Goal: Information Seeking & Learning: Learn about a topic

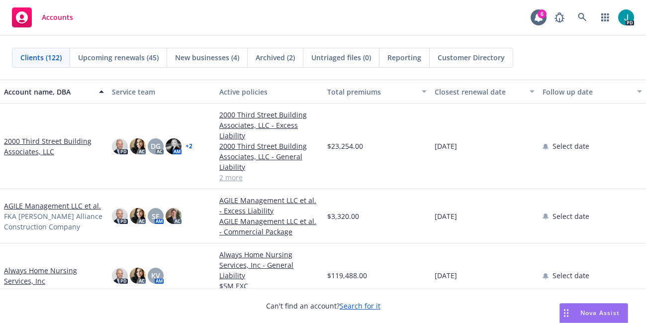
click at [71, 140] on link "2000 Third Street Building Associates, LLC" at bounding box center [54, 146] width 100 height 21
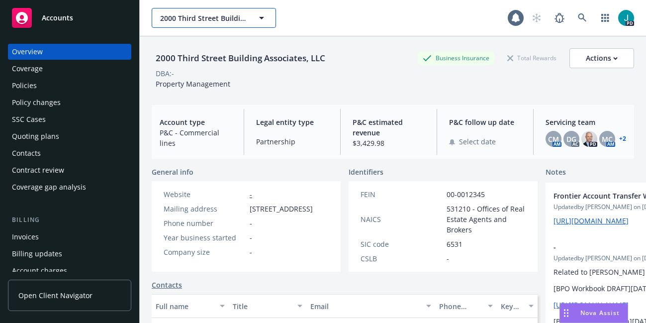
click at [198, 13] on span "2000 Third Street Building Associates, LLC" at bounding box center [203, 18] width 86 height 10
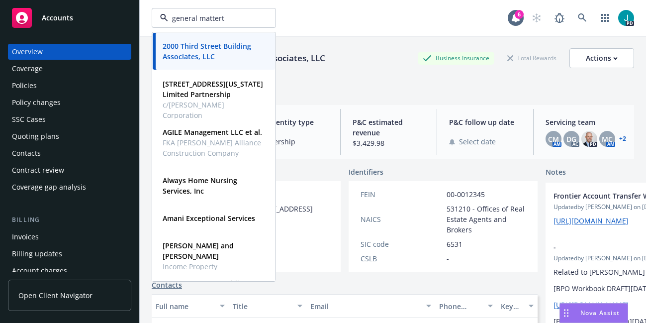
type input "general mattert"
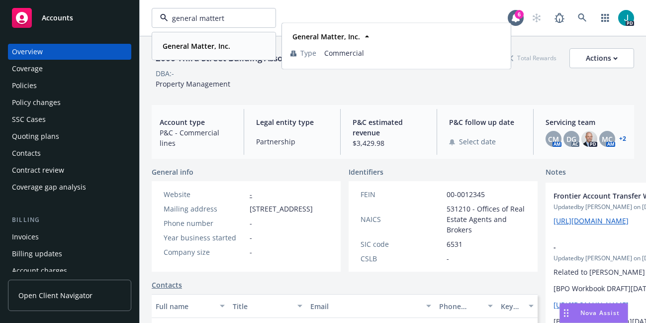
click at [188, 44] on strong "General Matter, Inc." at bounding box center [197, 45] width 68 height 9
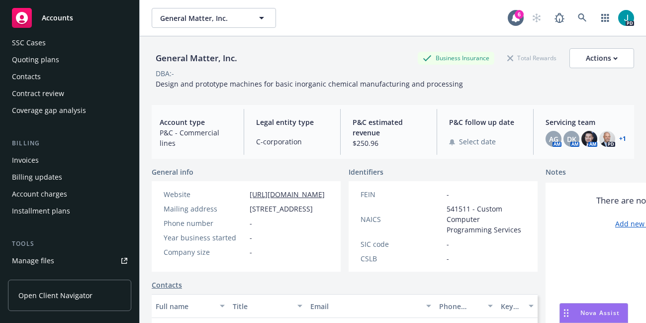
scroll to position [79, 0]
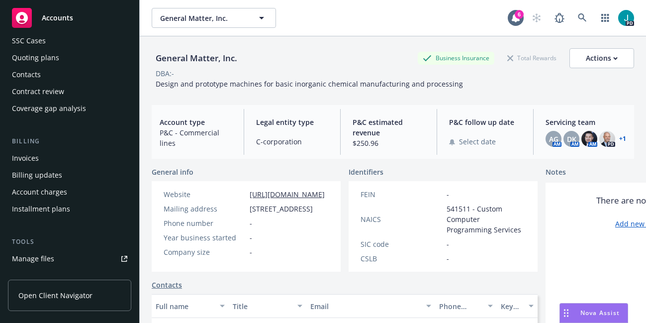
click at [39, 260] on div "Manage files" at bounding box center [33, 259] width 42 height 16
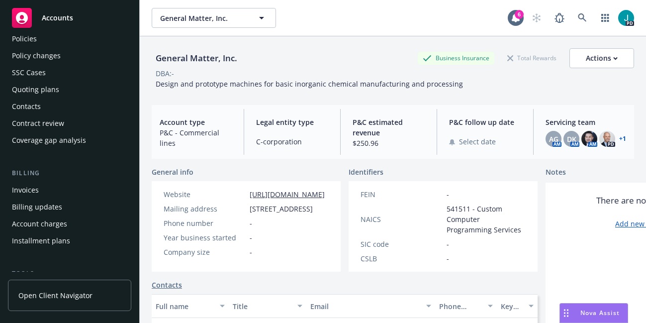
scroll to position [0, 0]
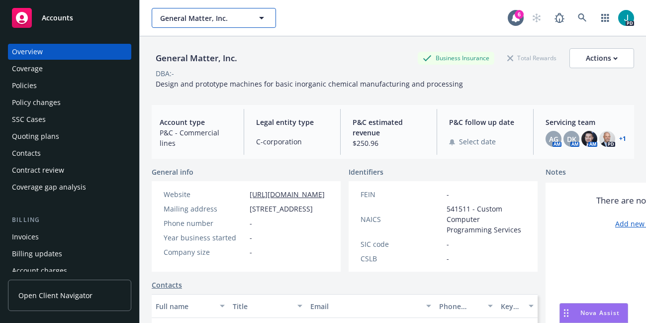
click at [181, 17] on span "General Matter, Inc." at bounding box center [203, 18] width 86 height 10
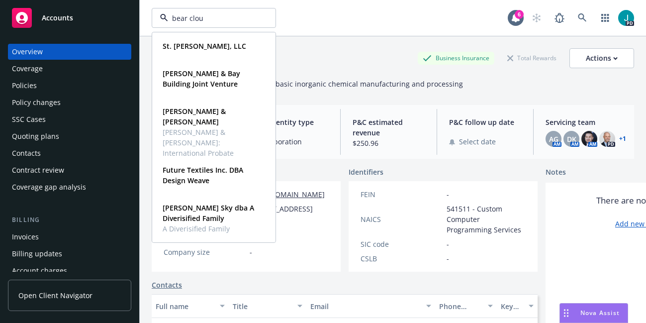
type input "bear cloud"
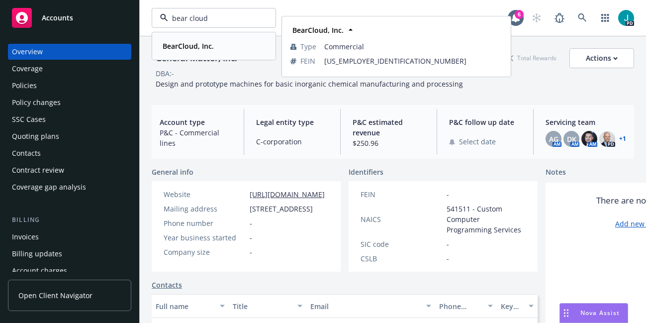
click at [178, 43] on strong "BearCloud, Inc." at bounding box center [188, 45] width 51 height 9
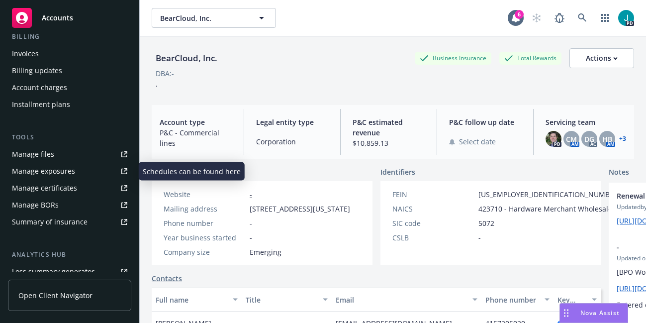
scroll to position [187, 0]
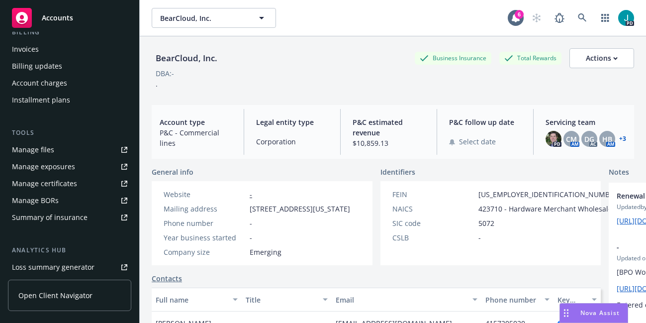
click at [73, 179] on div "Manage certificates" at bounding box center [44, 183] width 65 height 16
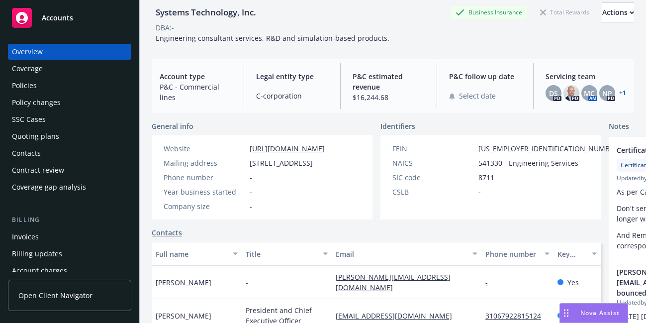
scroll to position [15, 0]
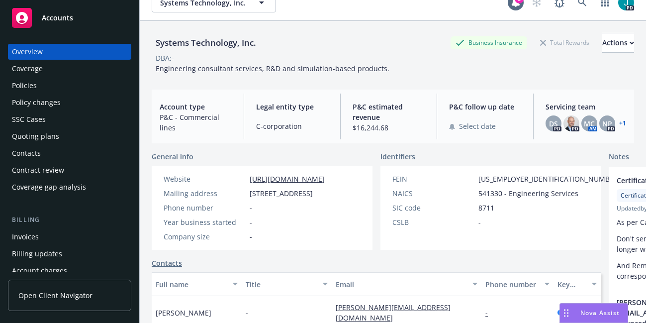
click at [65, 86] on div "Policies" at bounding box center [69, 86] width 115 height 16
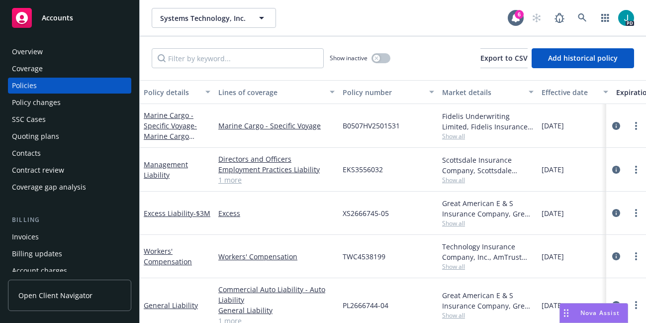
click at [46, 52] on div "Overview" at bounding box center [69, 52] width 115 height 16
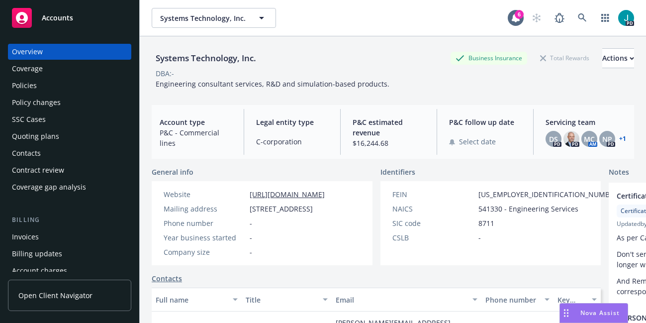
click at [48, 87] on div "Policies" at bounding box center [69, 86] width 115 height 16
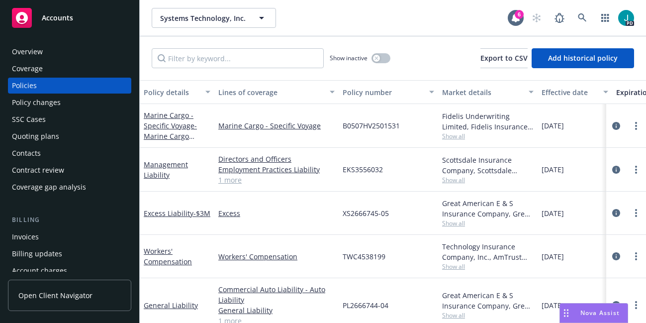
click at [51, 47] on div "Overview" at bounding box center [69, 52] width 115 height 16
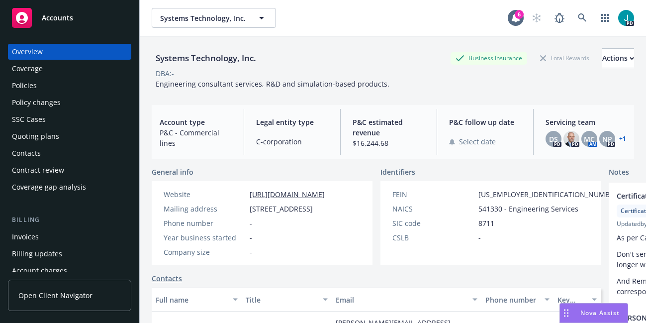
click at [282, 193] on link "[URL][DOMAIN_NAME]" at bounding box center [287, 193] width 75 height 9
click at [59, 85] on div "Policies" at bounding box center [69, 86] width 115 height 16
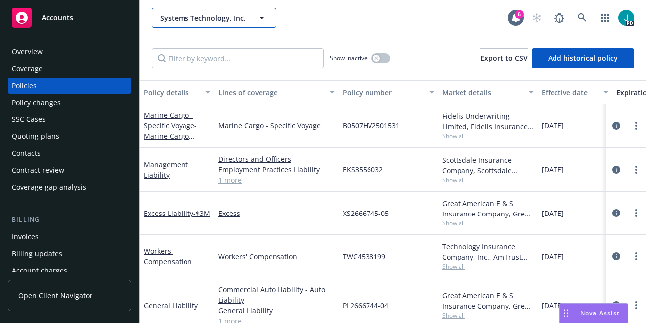
click at [184, 20] on span "Systems Technology, Inc." at bounding box center [203, 18] width 86 height 10
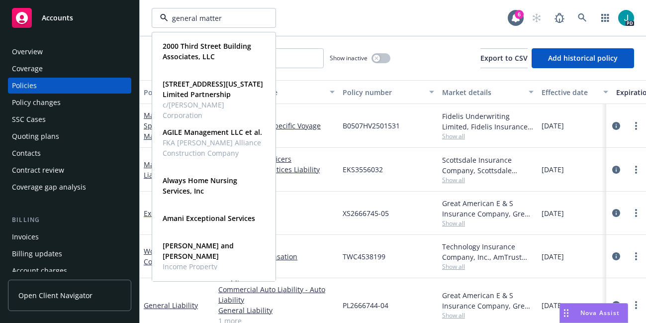
type input "general matter"
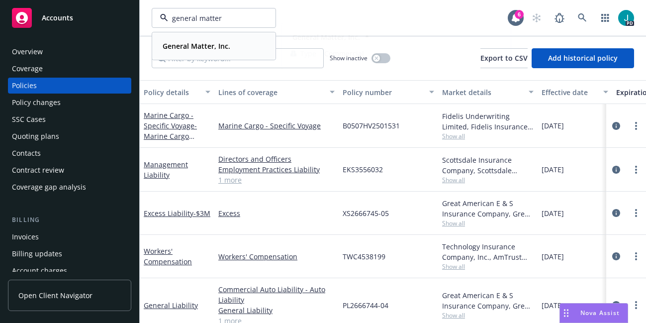
click at [201, 45] on strong "General Matter, Inc." at bounding box center [197, 45] width 68 height 9
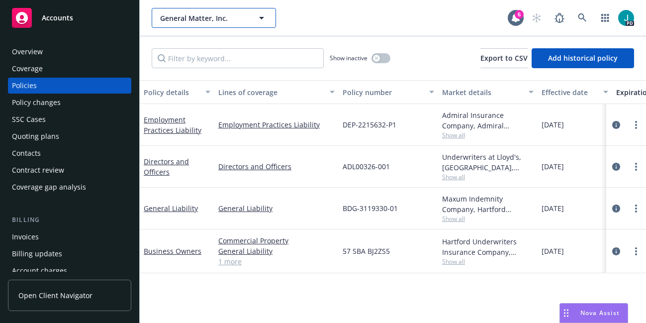
click at [207, 13] on span "General Matter, Inc." at bounding box center [203, 18] width 86 height 10
type input "bear"
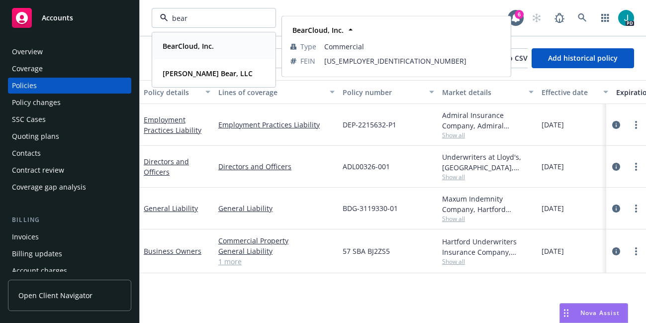
click at [192, 47] on strong "BearCloud, Inc." at bounding box center [188, 45] width 51 height 9
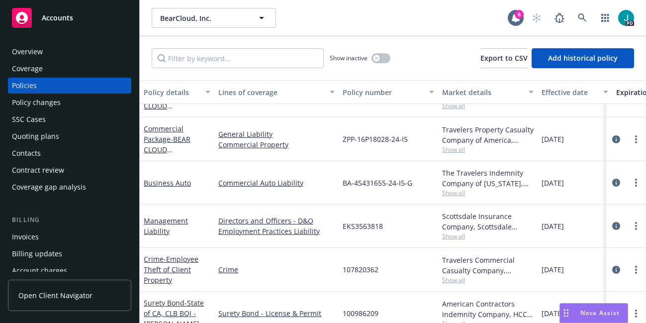
scroll to position [155, 0]
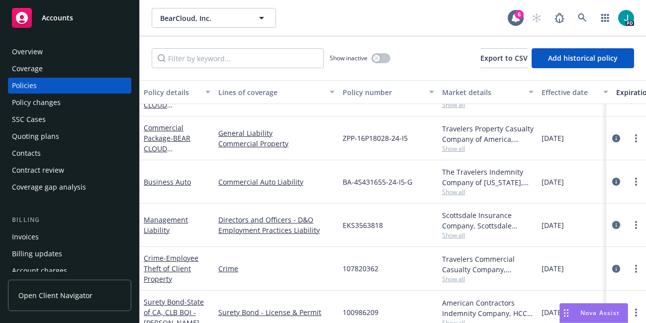
click at [617, 224] on icon "circleInformation" at bounding box center [616, 225] width 8 height 8
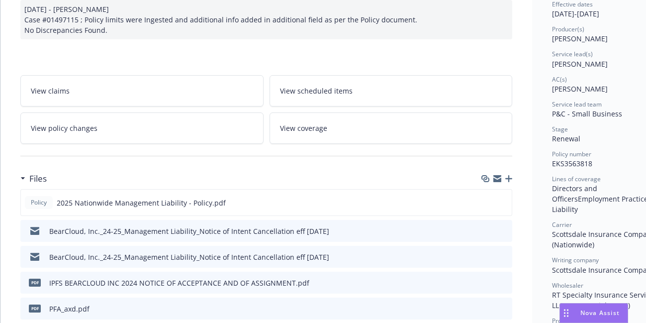
scroll to position [116, 0]
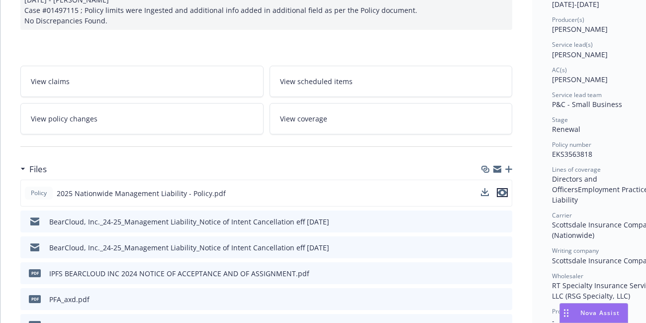
click at [504, 192] on icon "preview file" at bounding box center [502, 192] width 9 height 7
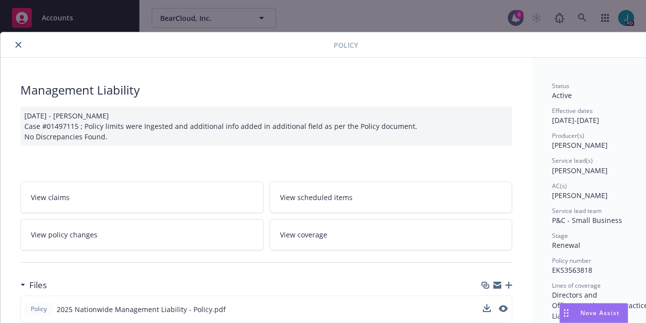
click at [16, 43] on icon "close" at bounding box center [18, 45] width 6 height 6
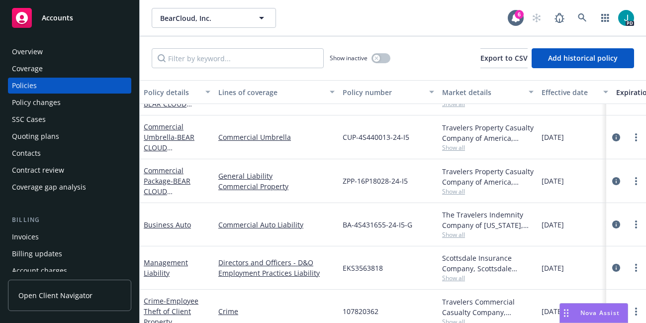
scroll to position [202, 0]
